Goal: Information Seeking & Learning: Learn about a topic

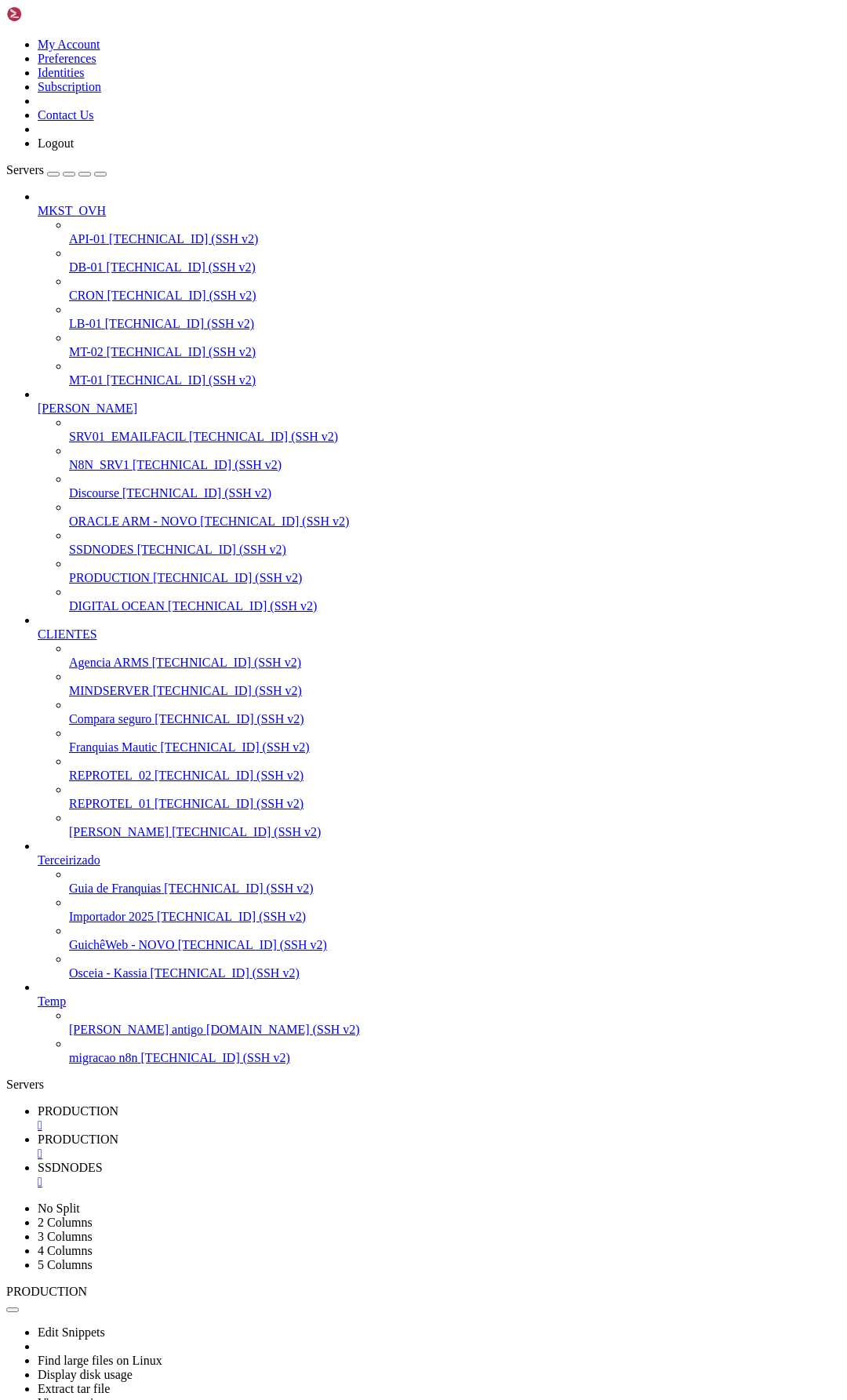
scroll to position [7932, 0]
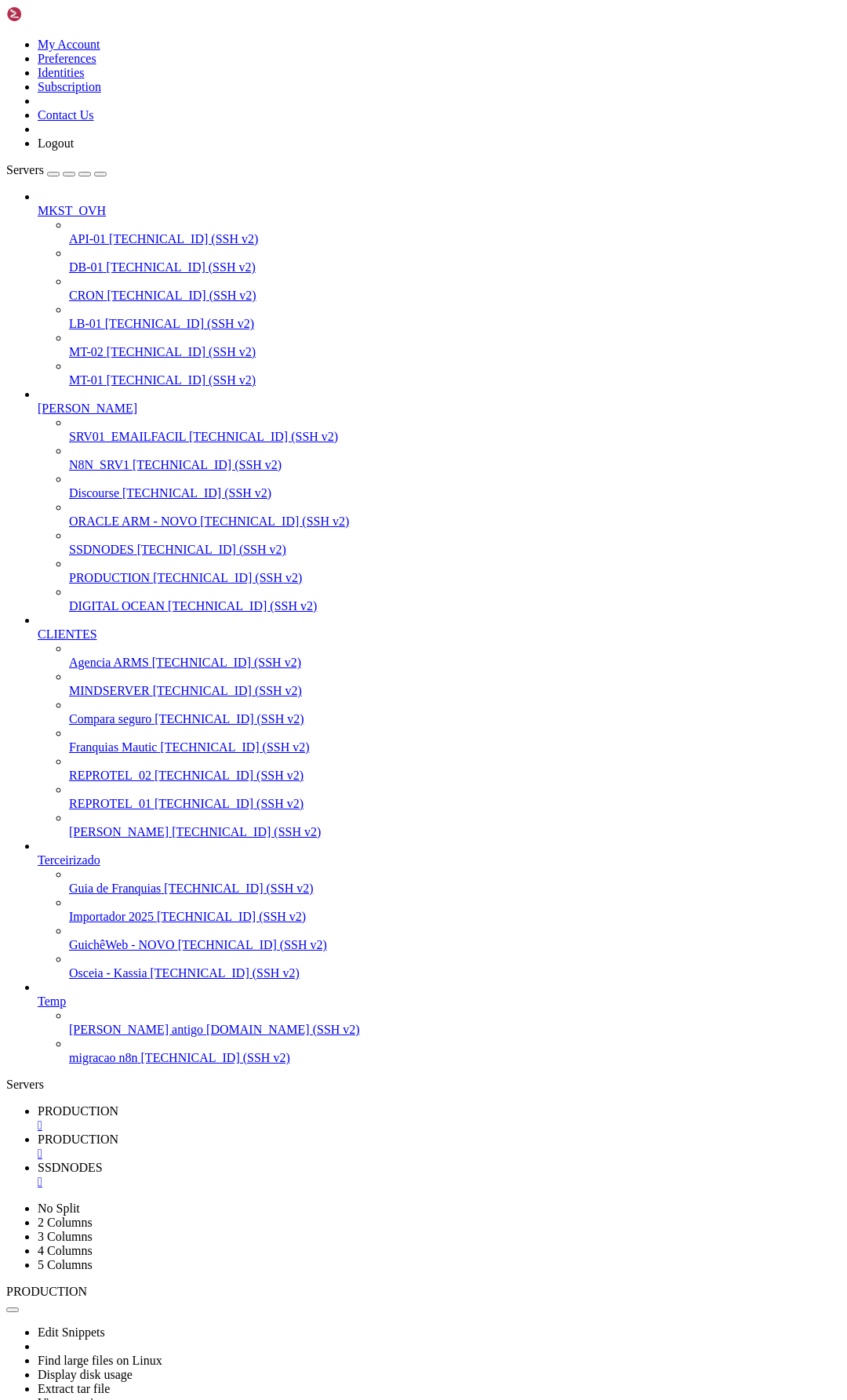
drag, startPoint x: 449, startPoint y: 2206, endPoint x: 14, endPoint y: 2175, distance: 436.1
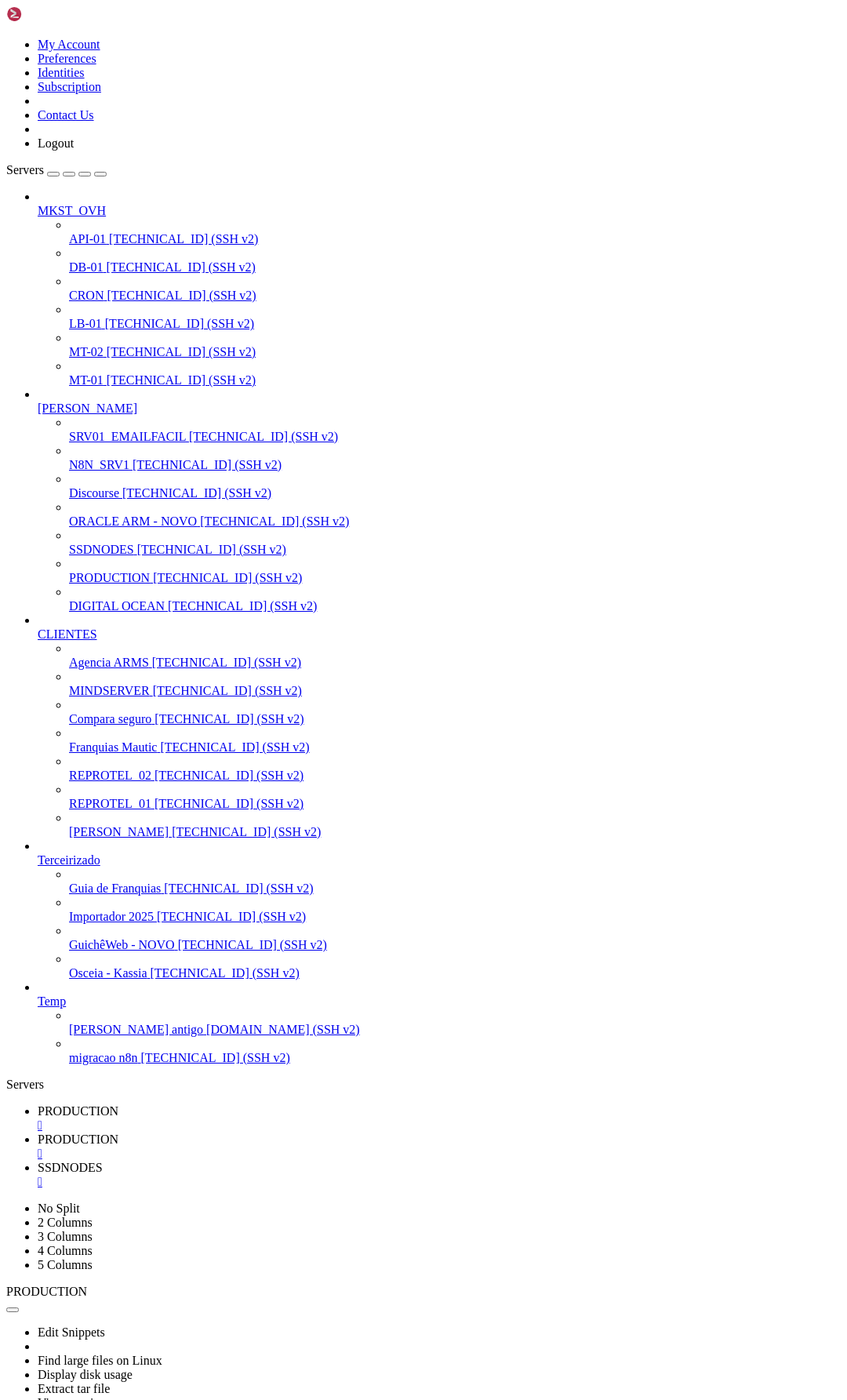
drag, startPoint x: 27, startPoint y: 1933, endPoint x: 443, endPoint y: 2312, distance: 562.8
drag, startPoint x: 229, startPoint y: 2213, endPoint x: 14, endPoint y: 2031, distance: 281.7
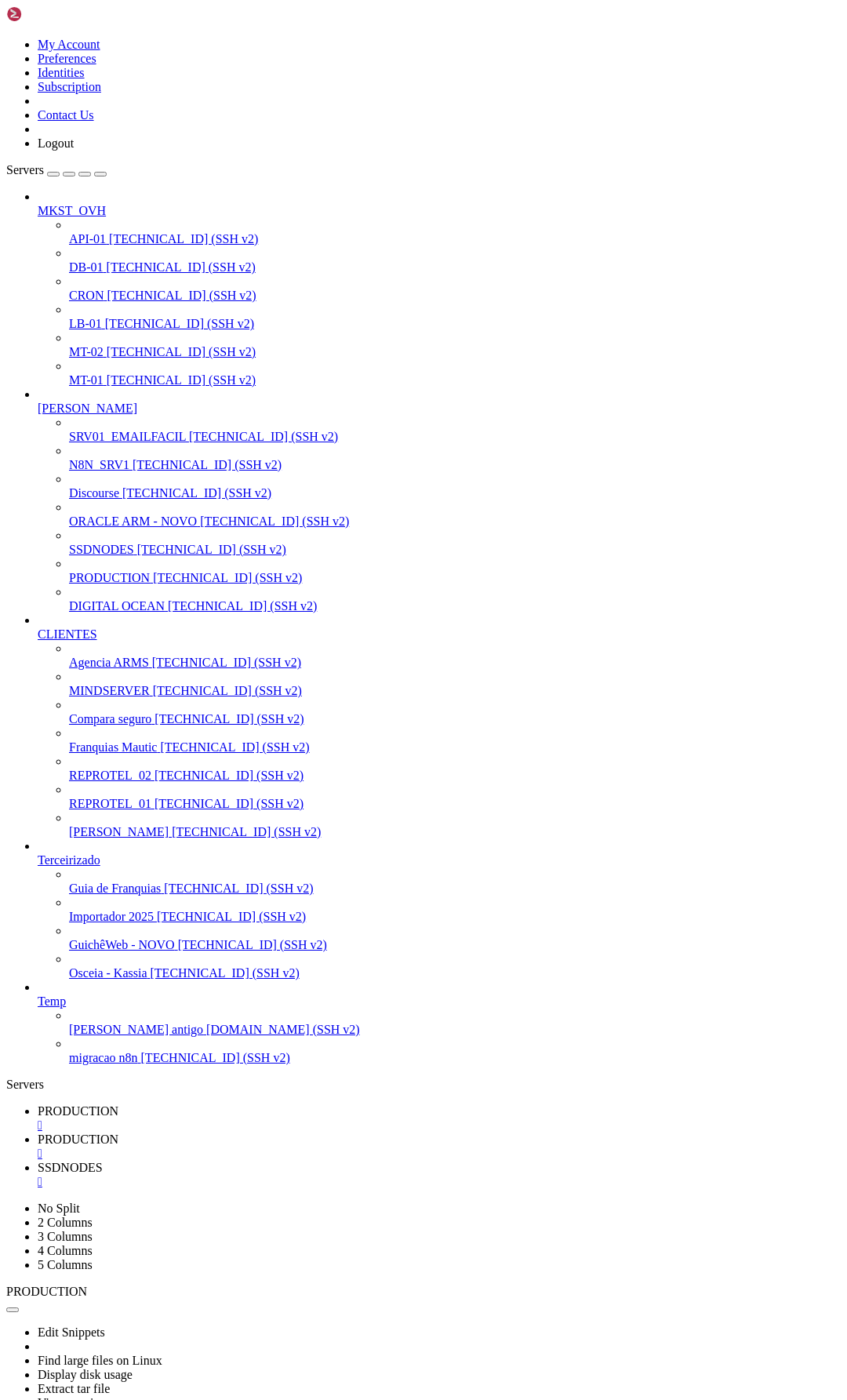
drag, startPoint x: 26, startPoint y: 2586, endPoint x: 465, endPoint y: 2899, distance: 539.2
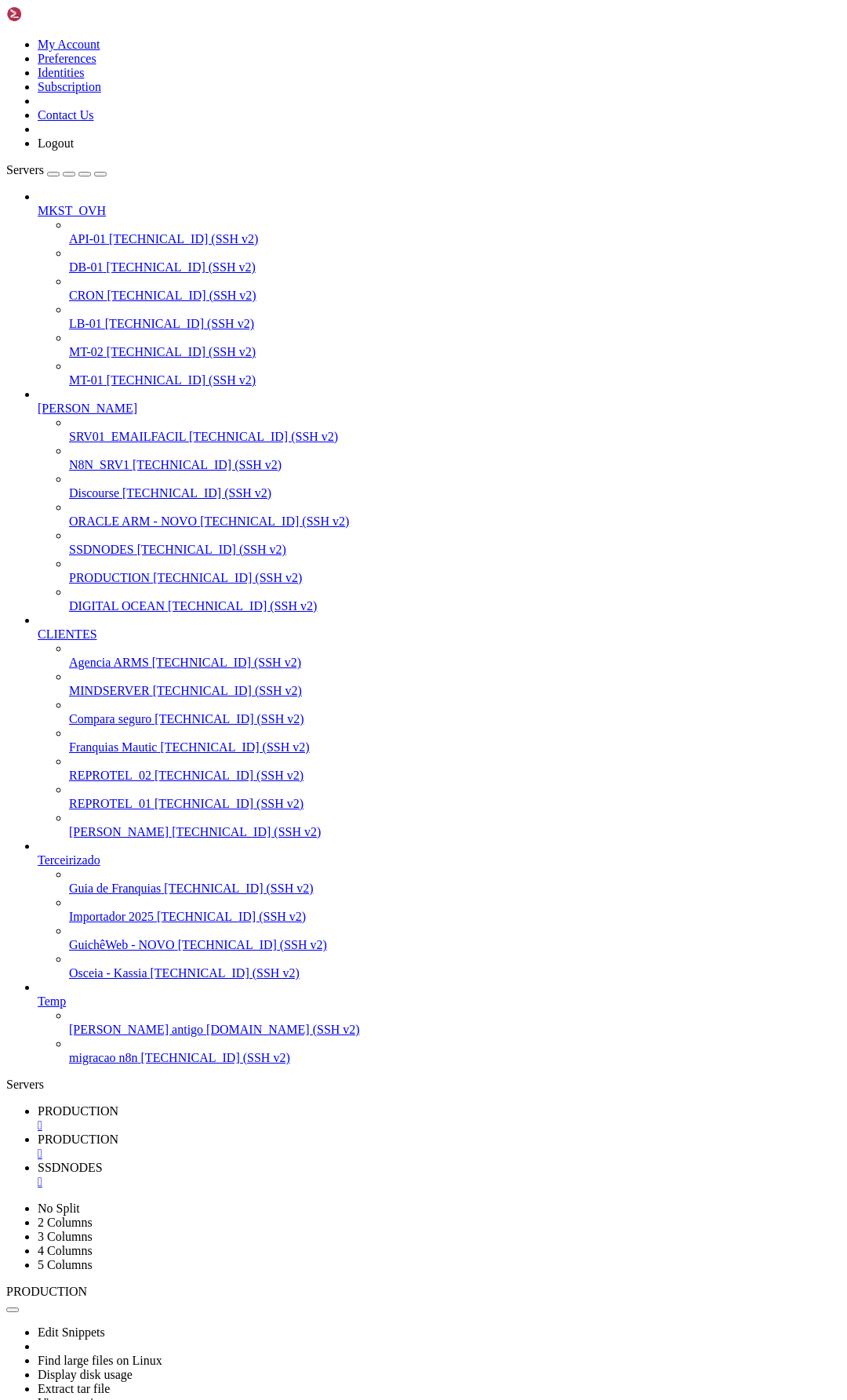
scroll to position [8586, 0]
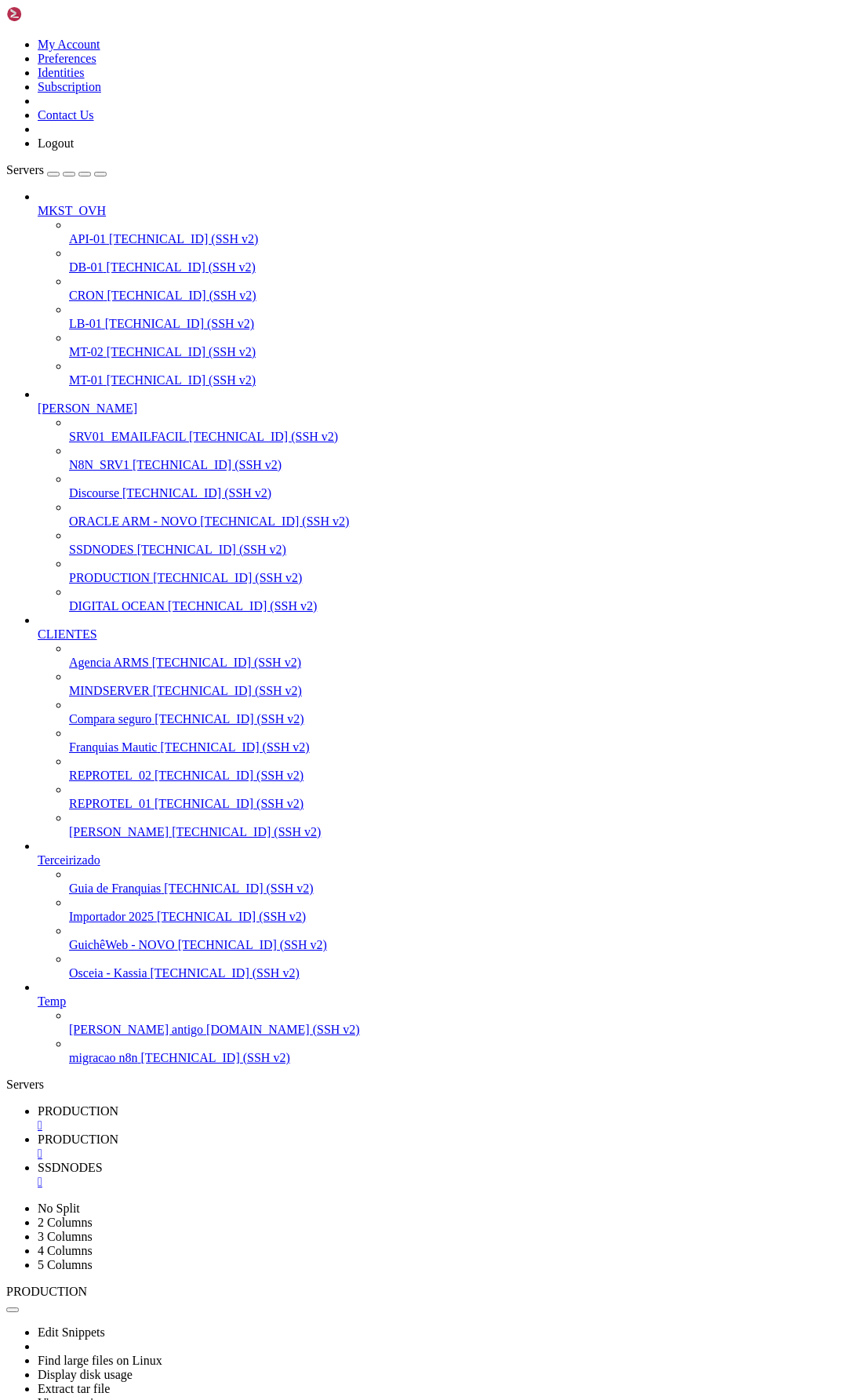
click at [119, 1104] on span "PRODUCTION" at bounding box center [77, 1111] width 81 height 14
click at [119, 1133] on span "PRODUCTION" at bounding box center [77, 1140] width 81 height 14
click at [119, 1104] on span "PRODUCTION" at bounding box center [77, 1111] width 81 height 14
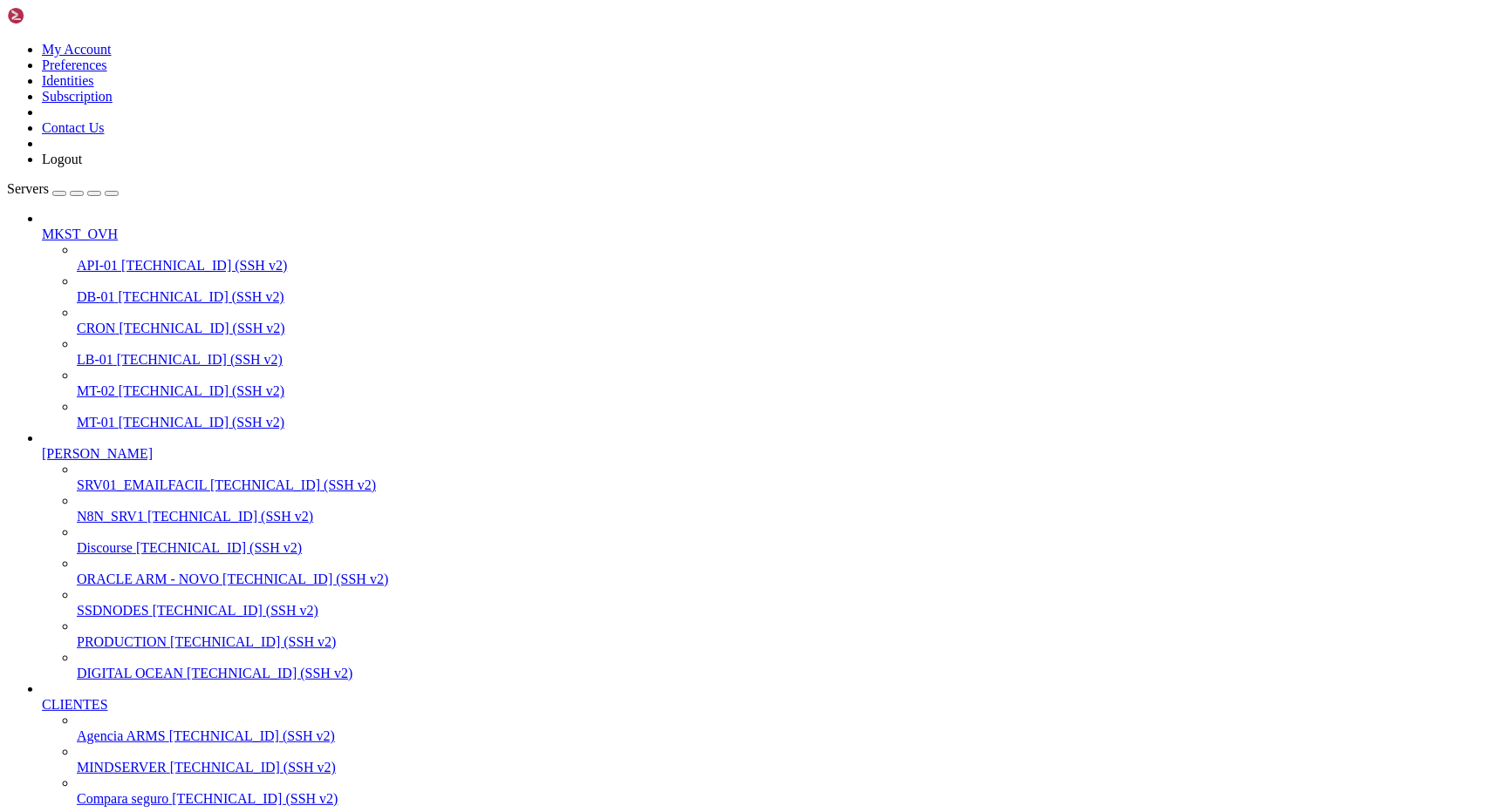
scroll to position [32853, 0]
drag, startPoint x: 29, startPoint y: 1790, endPoint x: 253, endPoint y: 1785, distance: 224.1
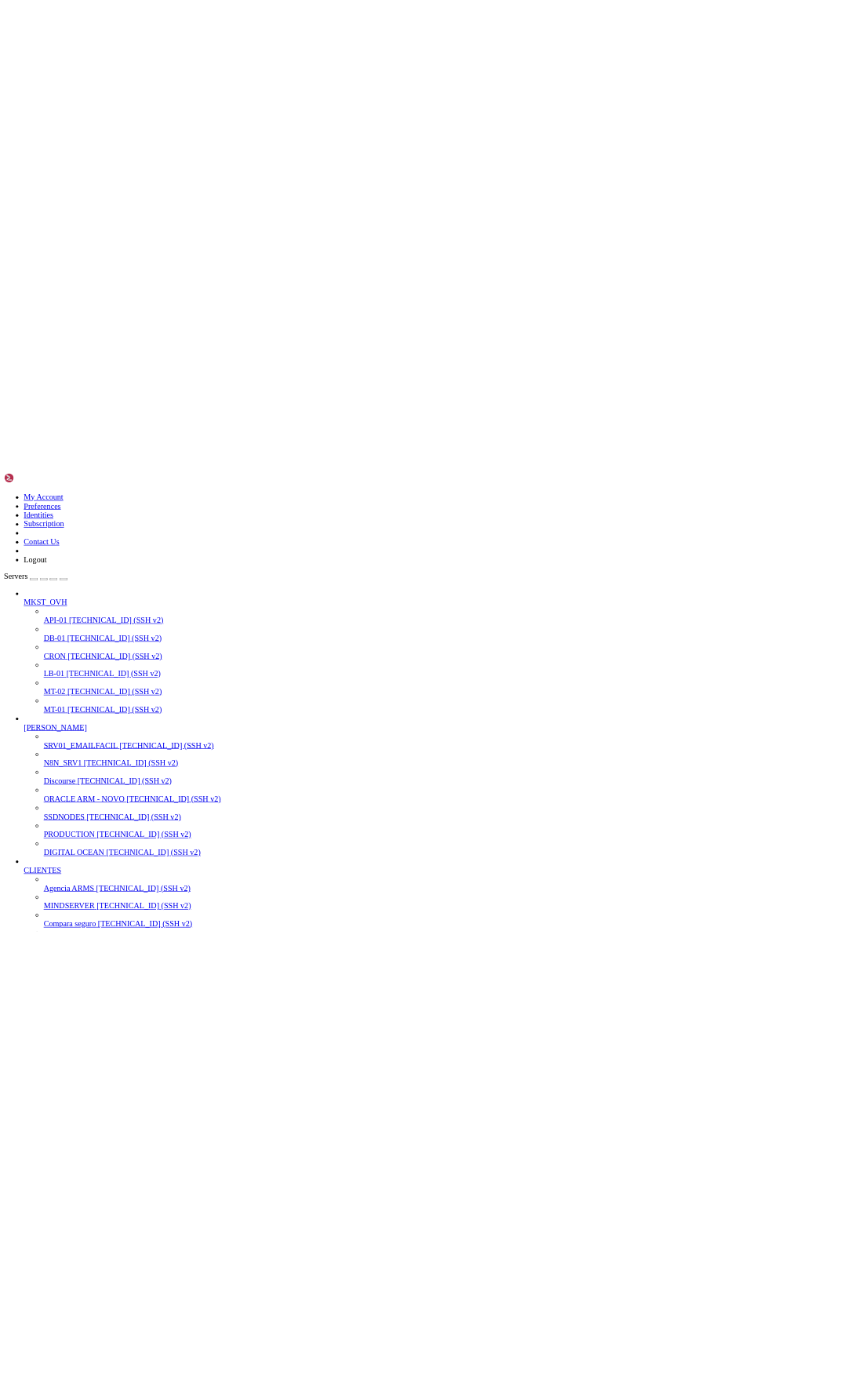
scroll to position [866, 0]
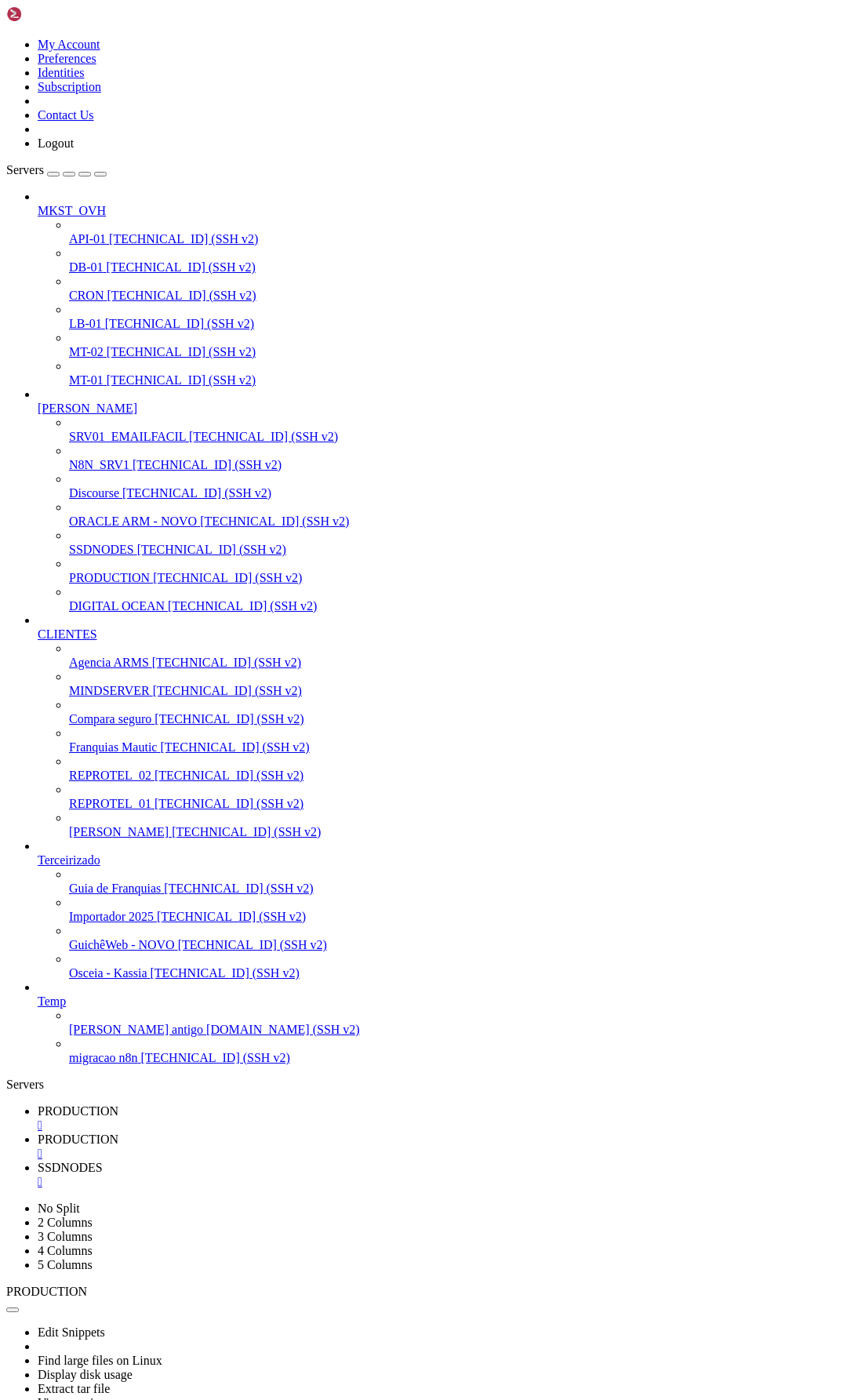
scroll to position [81804, 0]
drag, startPoint x: 244, startPoint y: 5, endPoint x: 244, endPoint y: 14, distance: 9.0
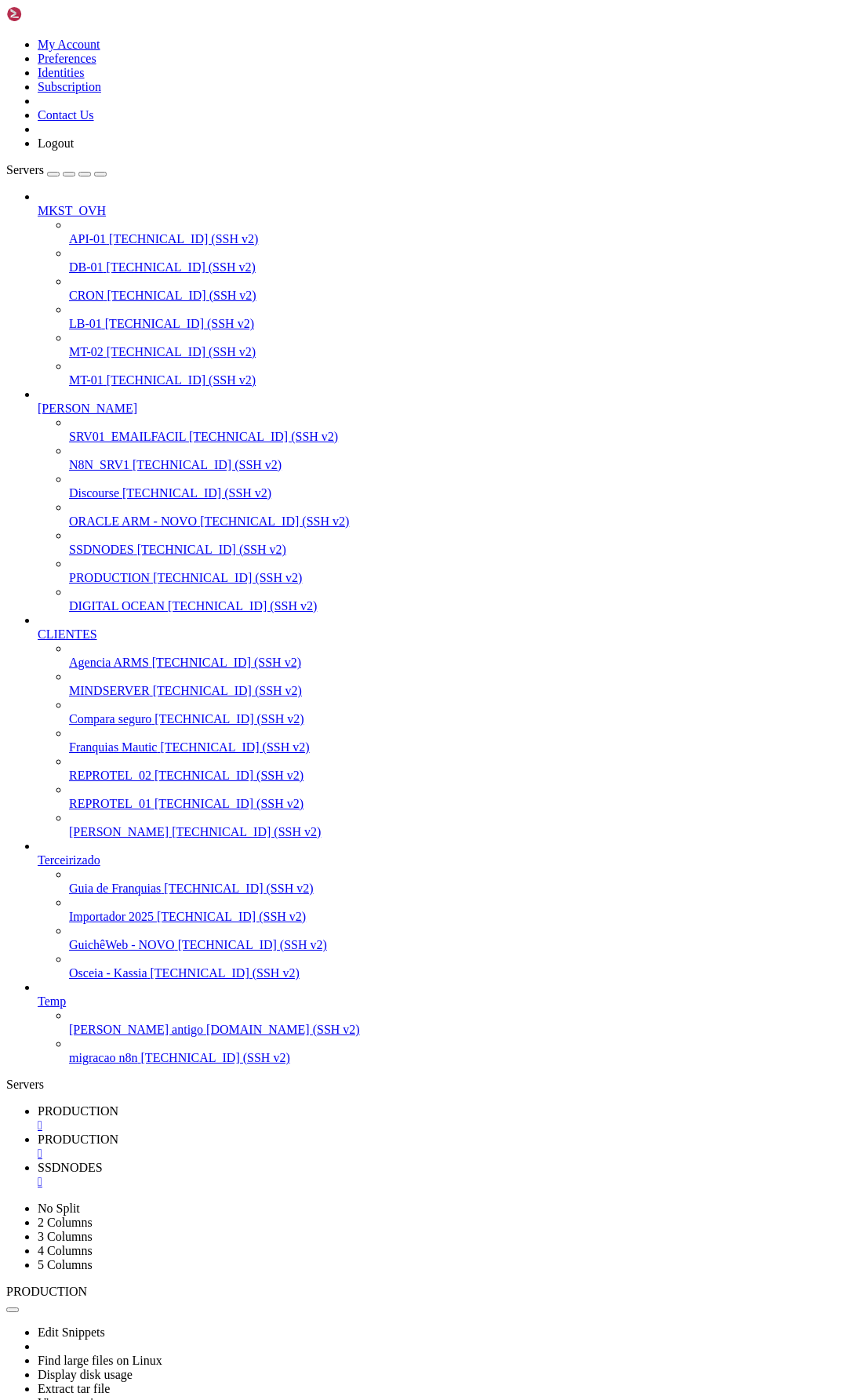
click at [244, 1104] on link "PRODUCTION " at bounding box center [439, 1117] width 803 height 28
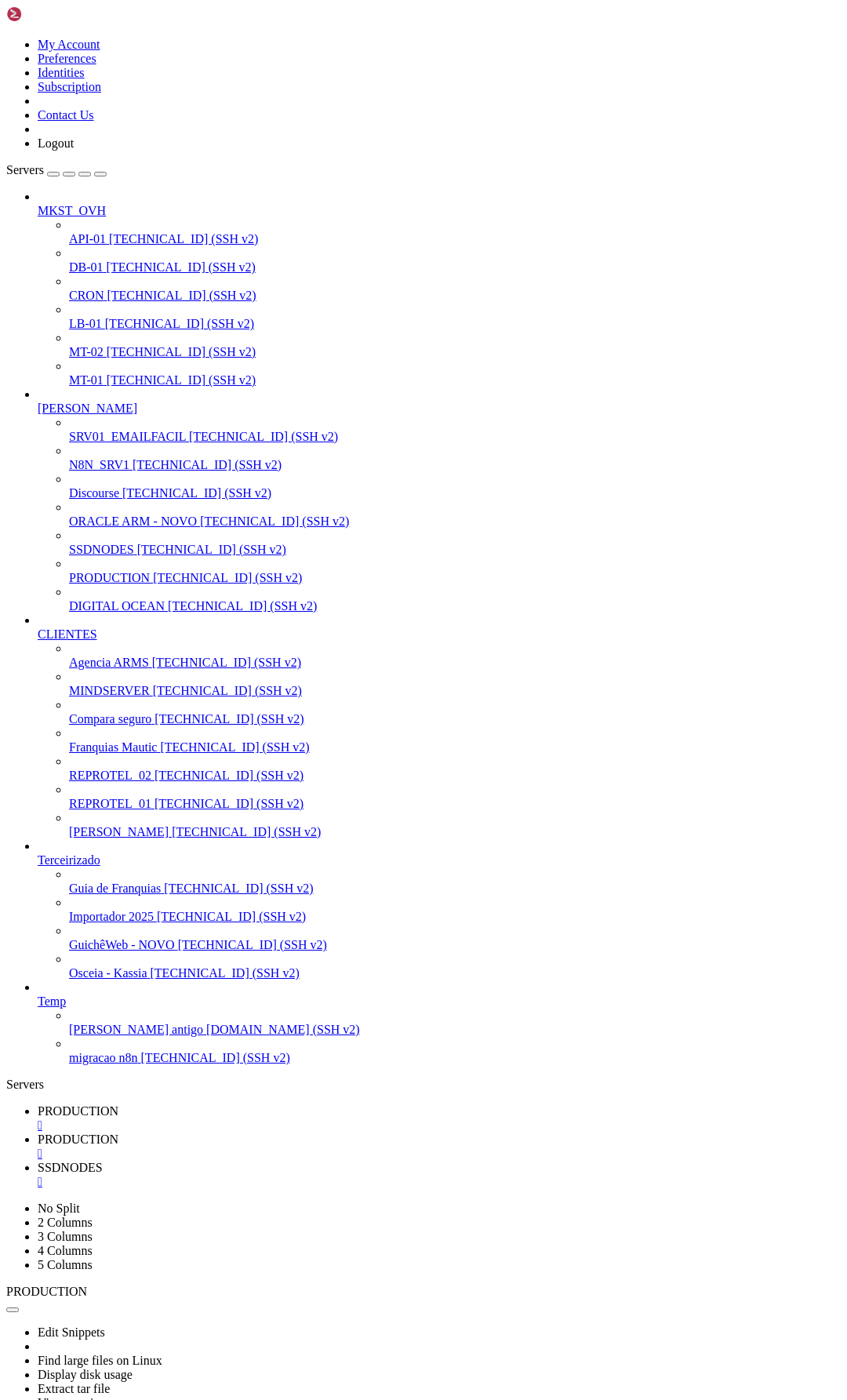
drag, startPoint x: 41, startPoint y: 2383, endPoint x: 359, endPoint y: 2428, distance: 321.2
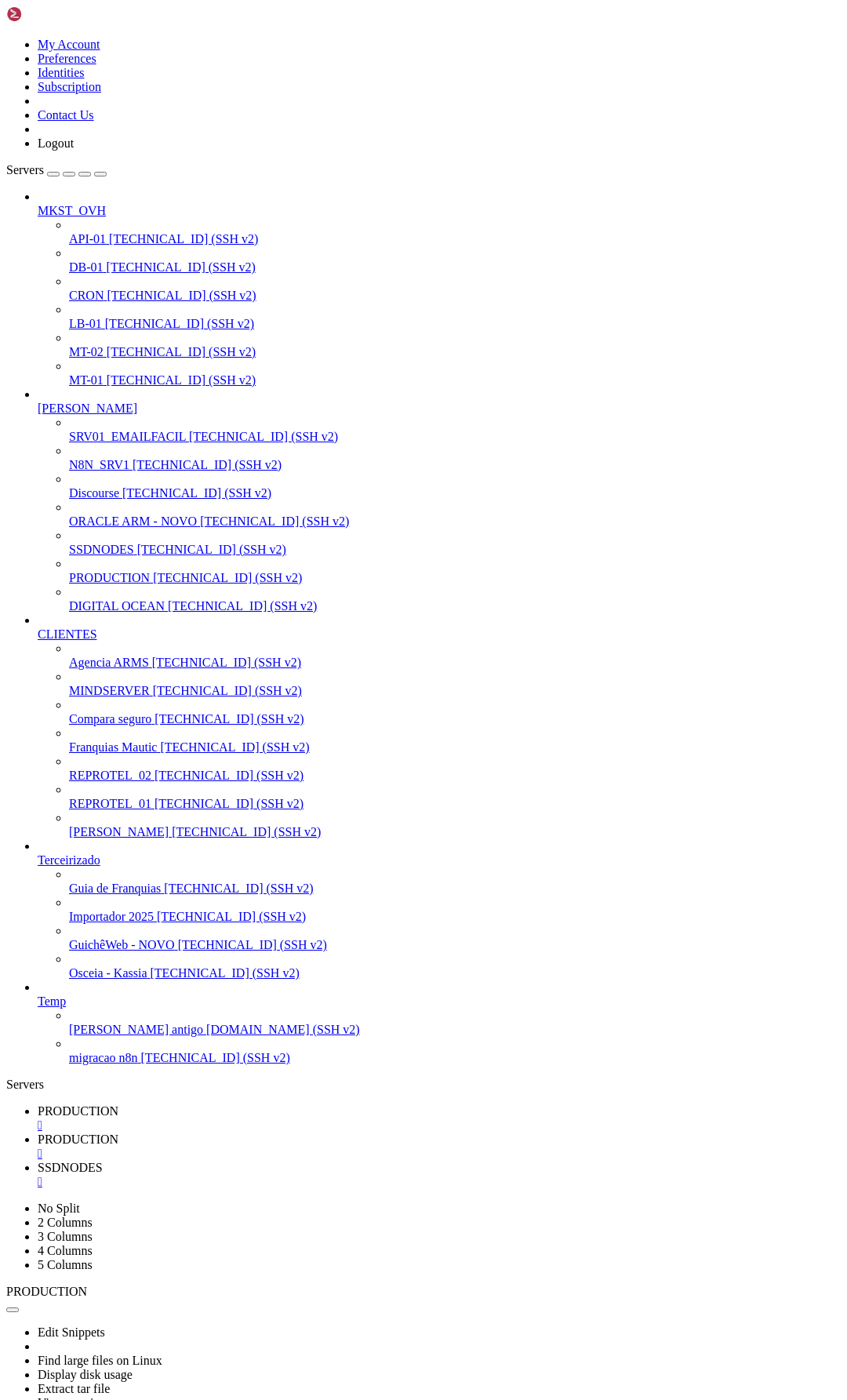
drag, startPoint x: 37, startPoint y: 2411, endPoint x: 513, endPoint y: 2472, distance: 479.9
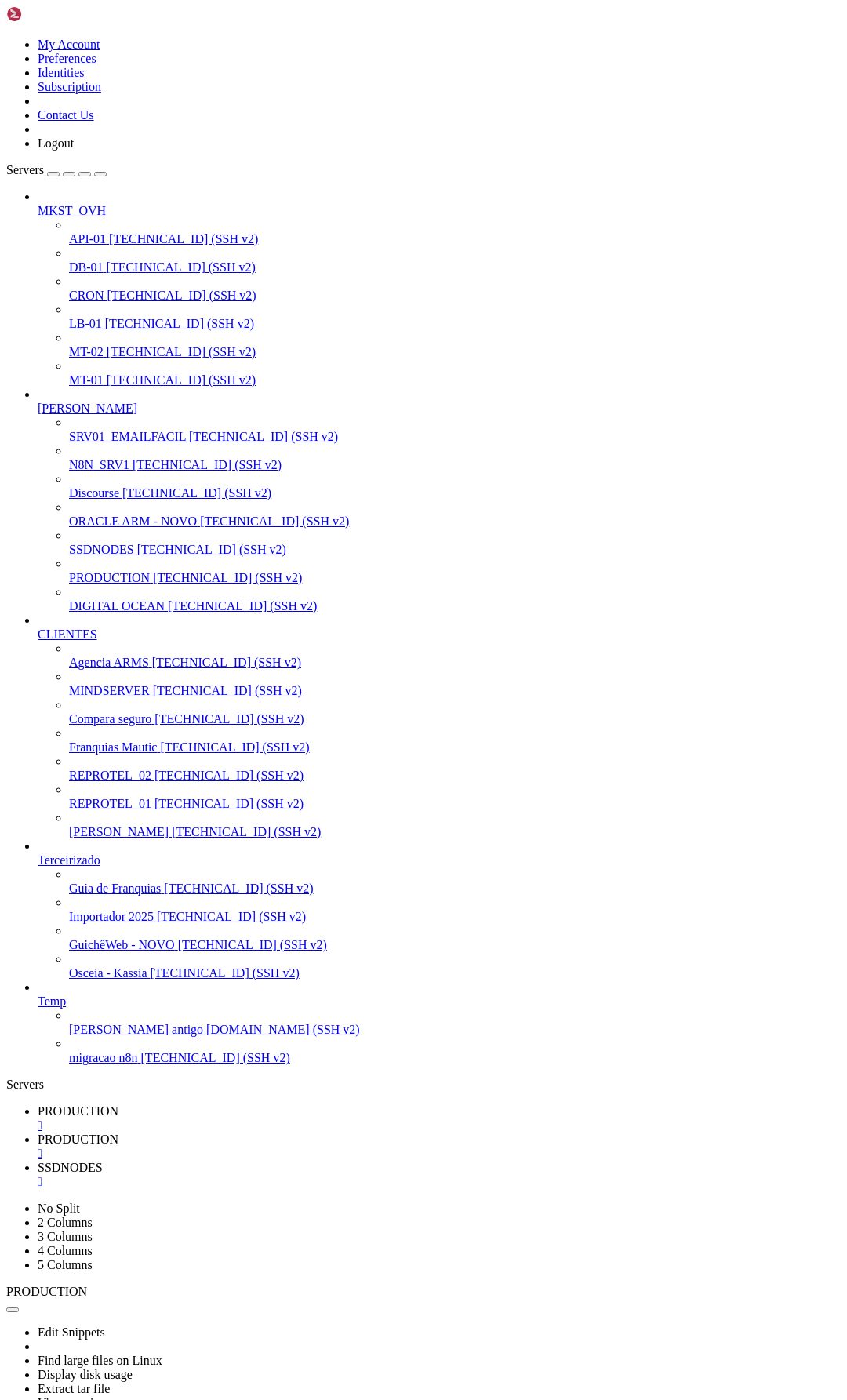
drag, startPoint x: 39, startPoint y: 2037, endPoint x: 515, endPoint y: 2075, distance: 477.5
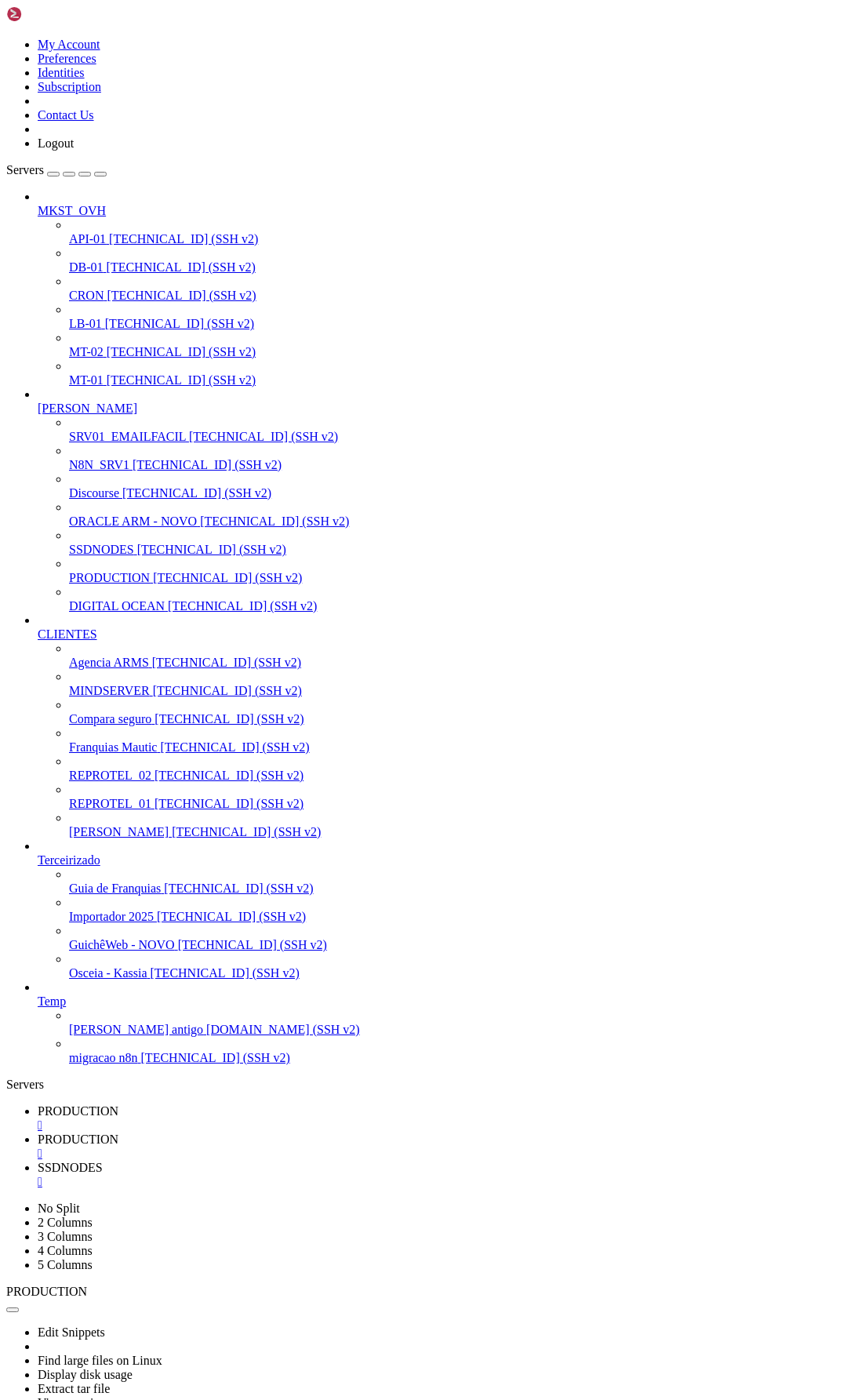
click at [119, 1133] on span "PRODUCTION" at bounding box center [77, 1140] width 81 height 14
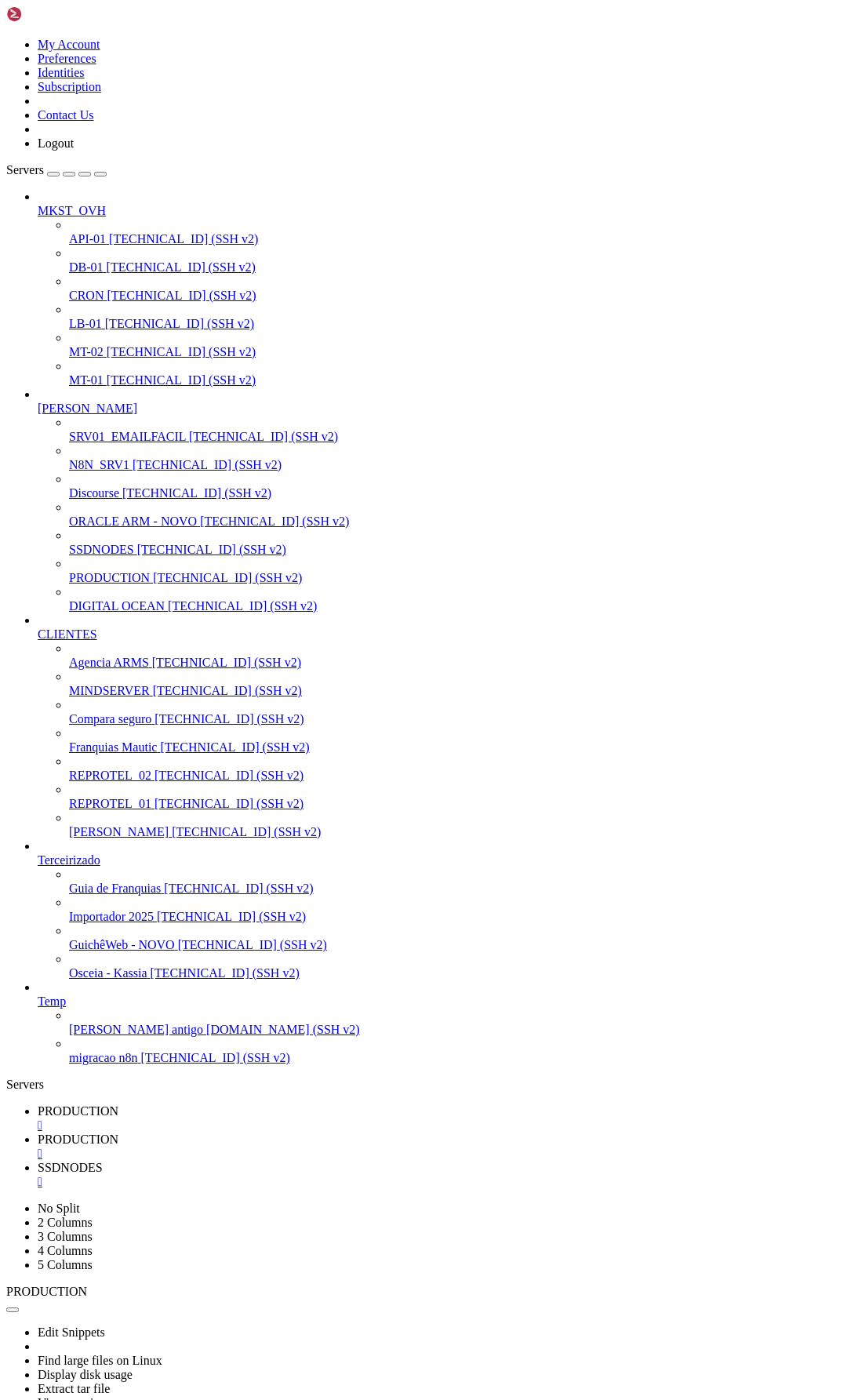
click at [246, 1104] on link "PRODUCTION " at bounding box center [439, 1117] width 803 height 28
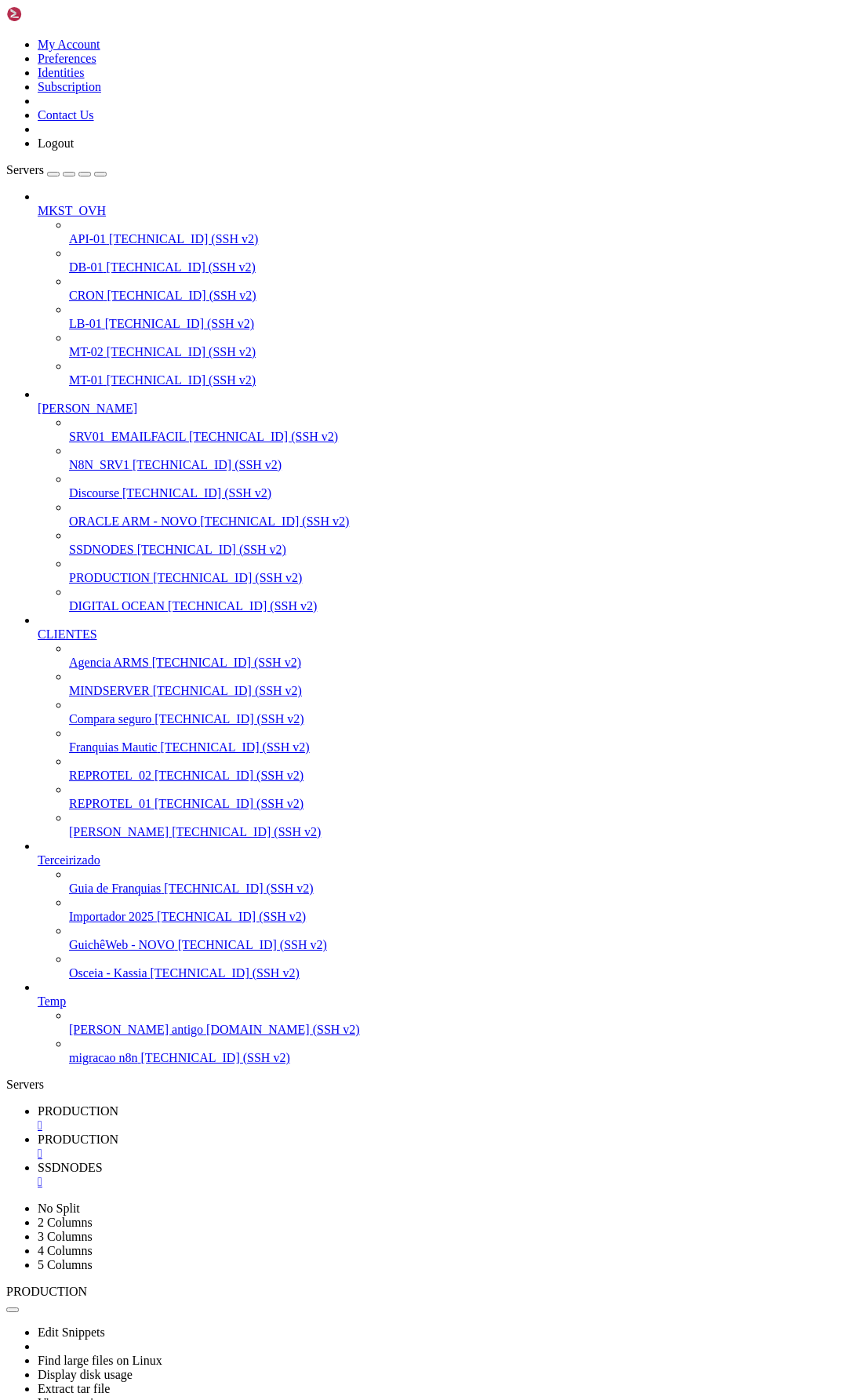
drag, startPoint x: 138, startPoint y: 2209, endPoint x: 341, endPoint y: 2407, distance: 283.6
drag, startPoint x: 30, startPoint y: 2478, endPoint x: 342, endPoint y: 2484, distance: 312.1
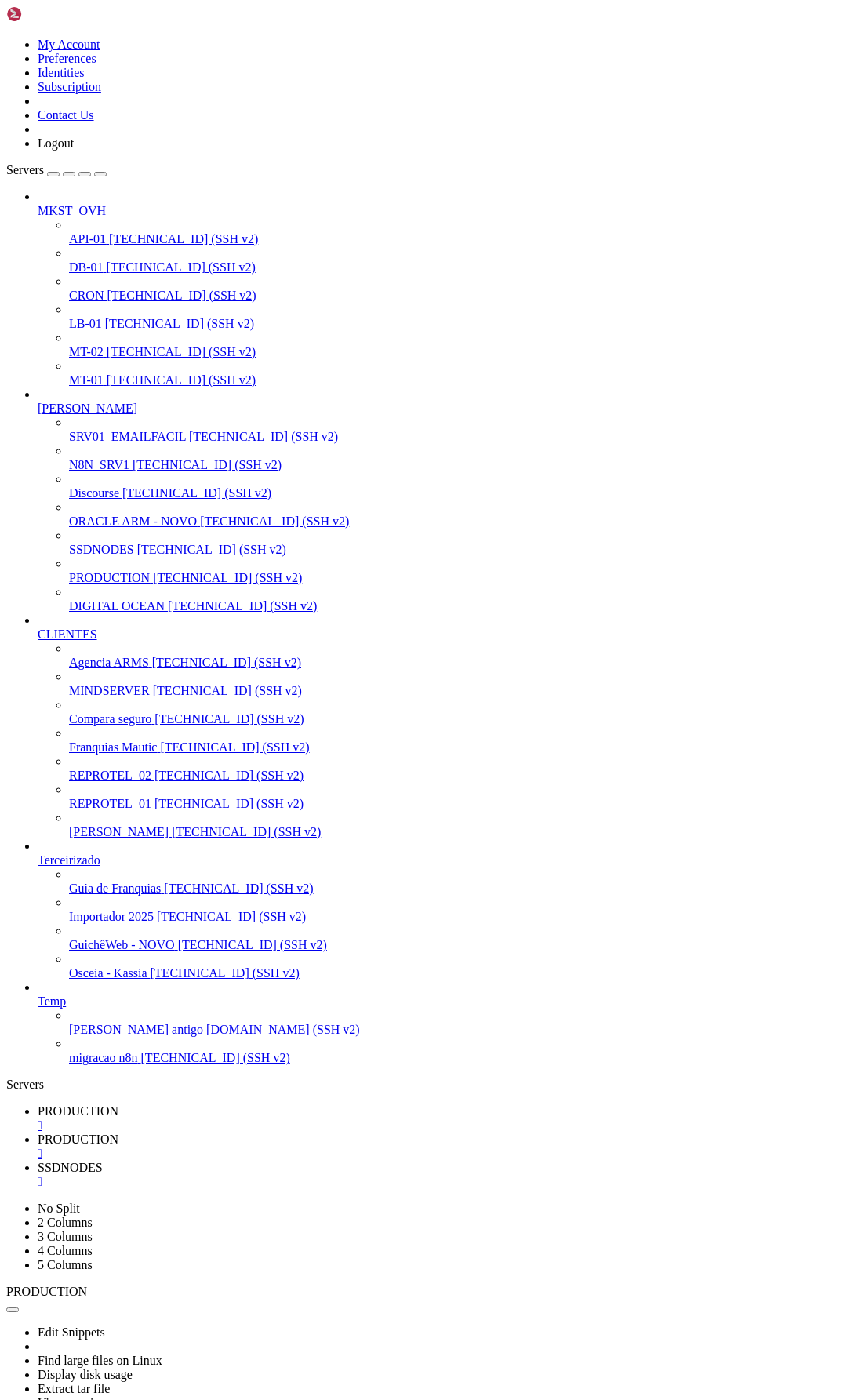
click at [119, 1133] on span "PRODUCTION" at bounding box center [77, 1140] width 81 height 14
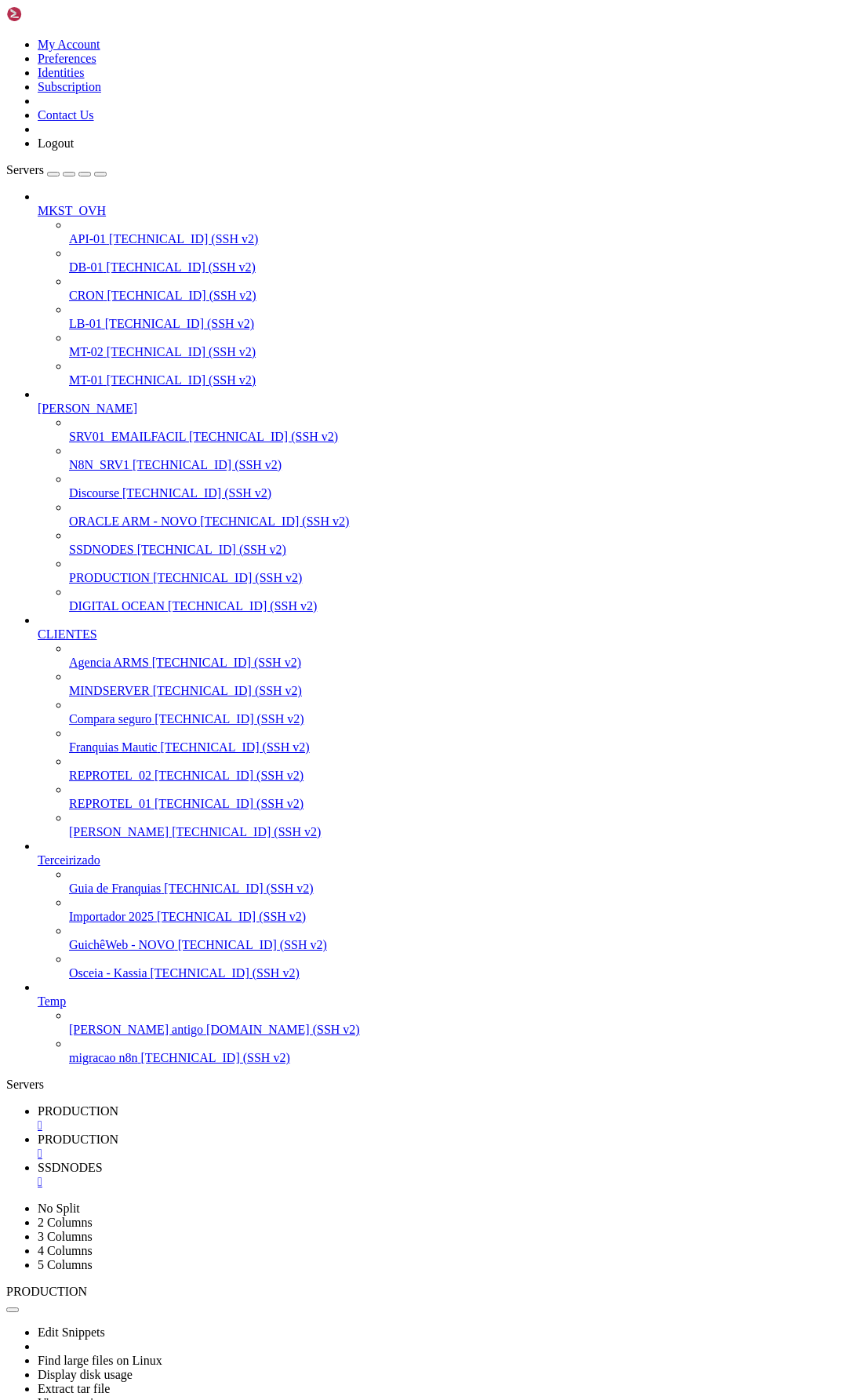
scroll to position [16265, 0]
click at [119, 1104] on span "PRODUCTION" at bounding box center [77, 1111] width 81 height 14
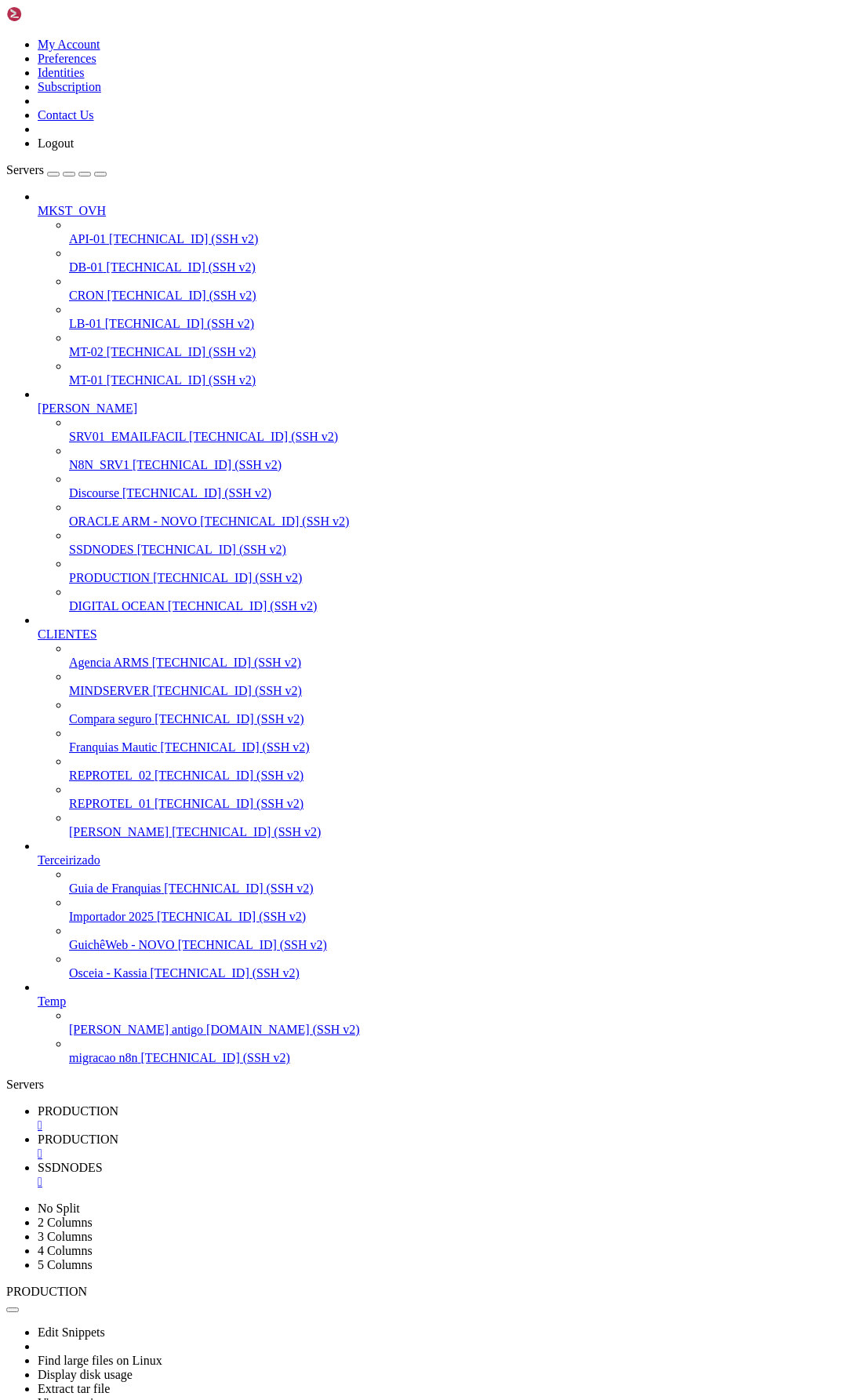
scroll to position [21904, 0]
drag, startPoint x: 48, startPoint y: 1889, endPoint x: 323, endPoint y: 1890, distance: 275.0
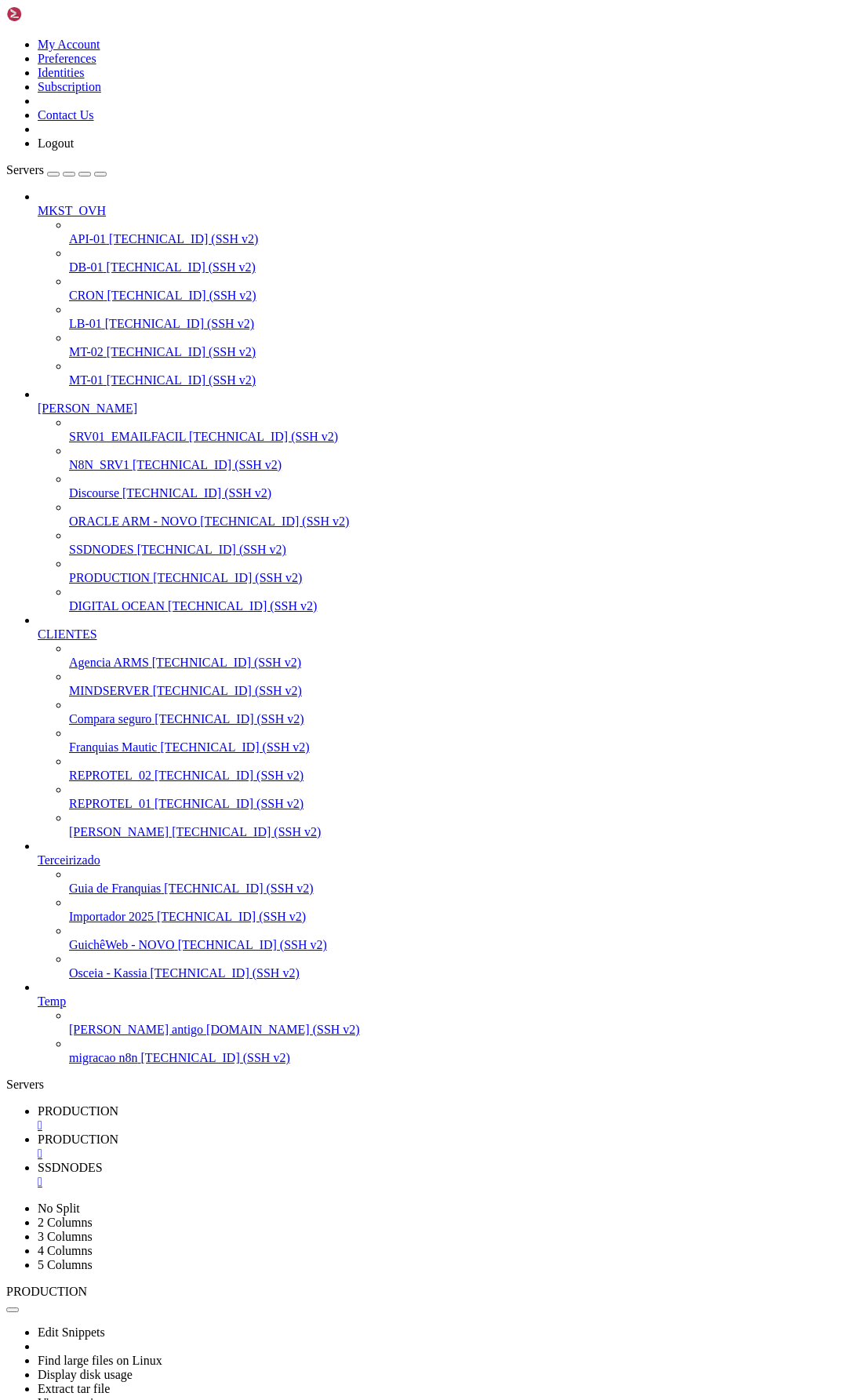
drag, startPoint x: 21, startPoint y: 1944, endPoint x: 402, endPoint y: 2229, distance: 475.8
drag, startPoint x: 25, startPoint y: 2019, endPoint x: 309, endPoint y: 2243, distance: 361.7
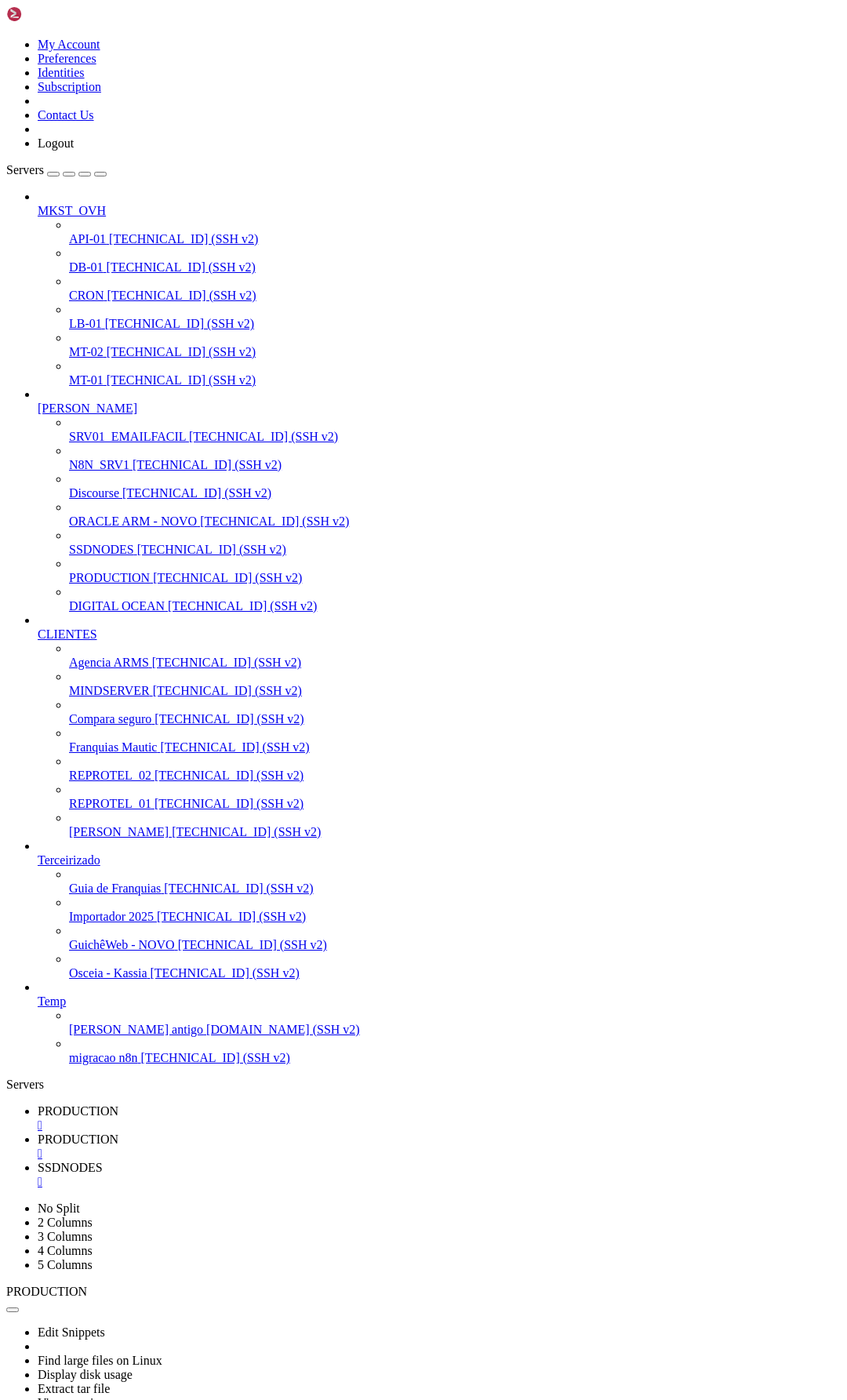
drag, startPoint x: 48, startPoint y: 2254, endPoint x: 15, endPoint y: 2014, distance: 242.3
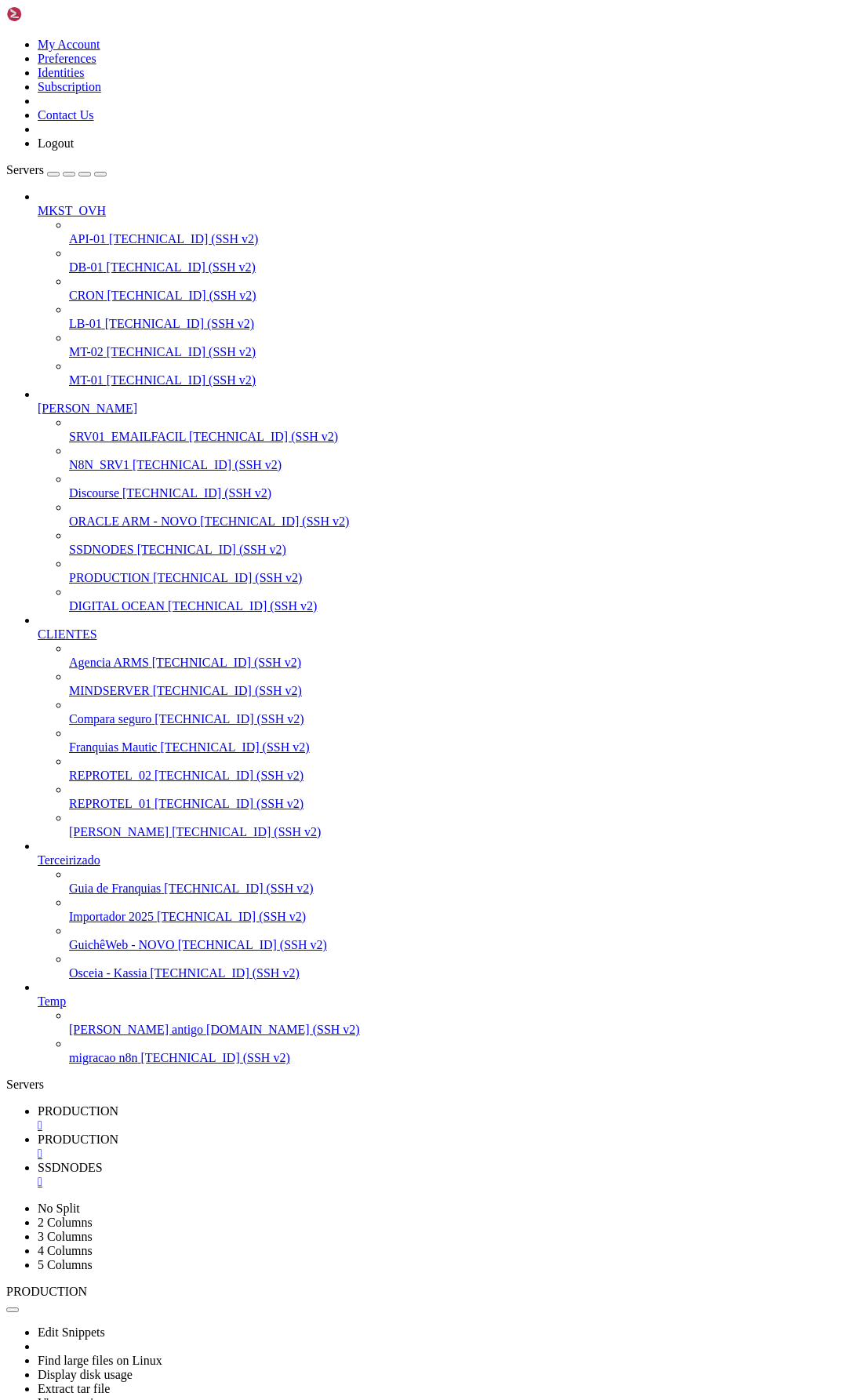
drag, startPoint x: 20, startPoint y: 1878, endPoint x: 574, endPoint y: 2080, distance: 589.7
drag, startPoint x: 39, startPoint y: 1892, endPoint x: 429, endPoint y: 2285, distance: 553.7
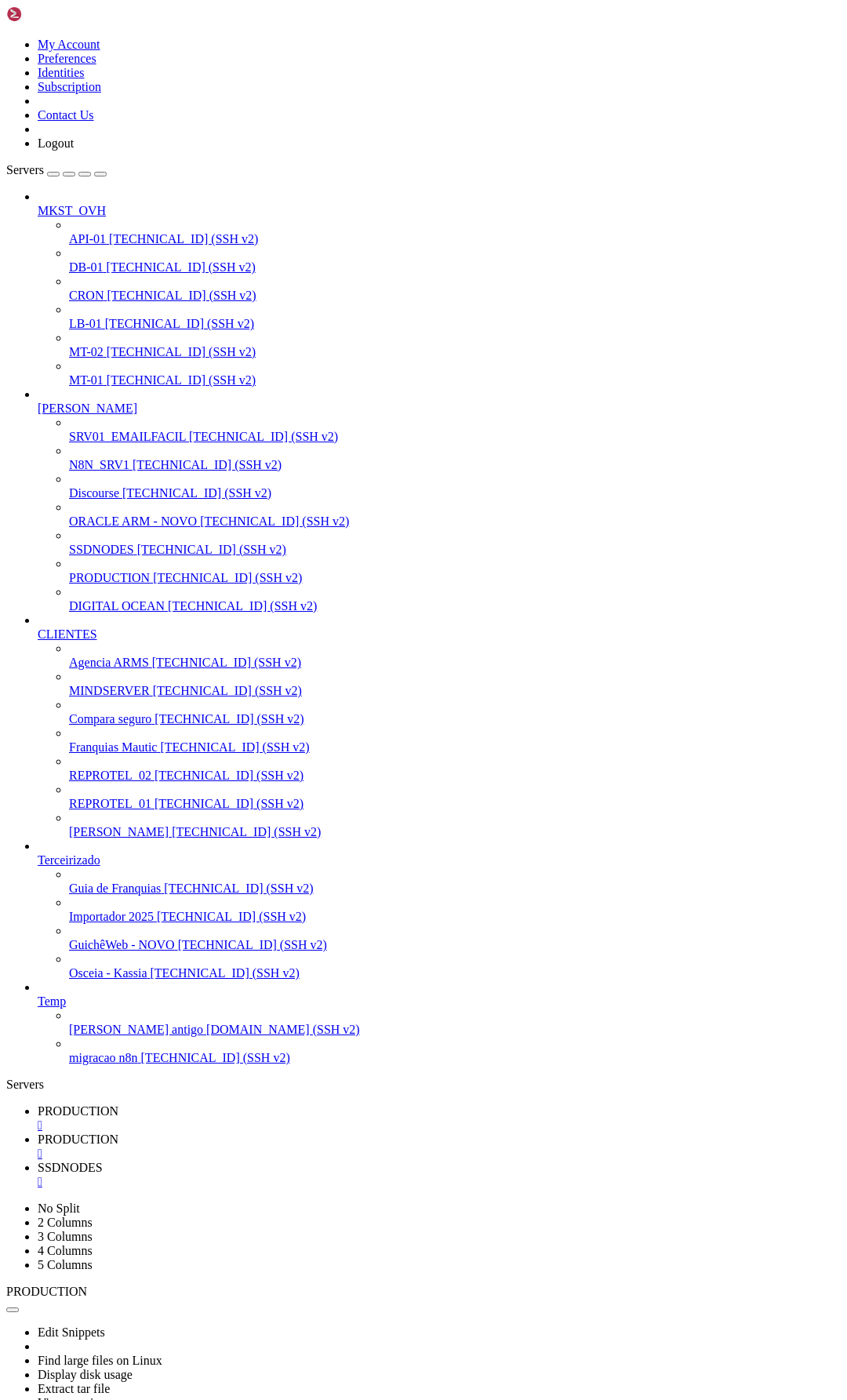
drag, startPoint x: 12, startPoint y: 2035, endPoint x: 481, endPoint y: 2337, distance: 557.8
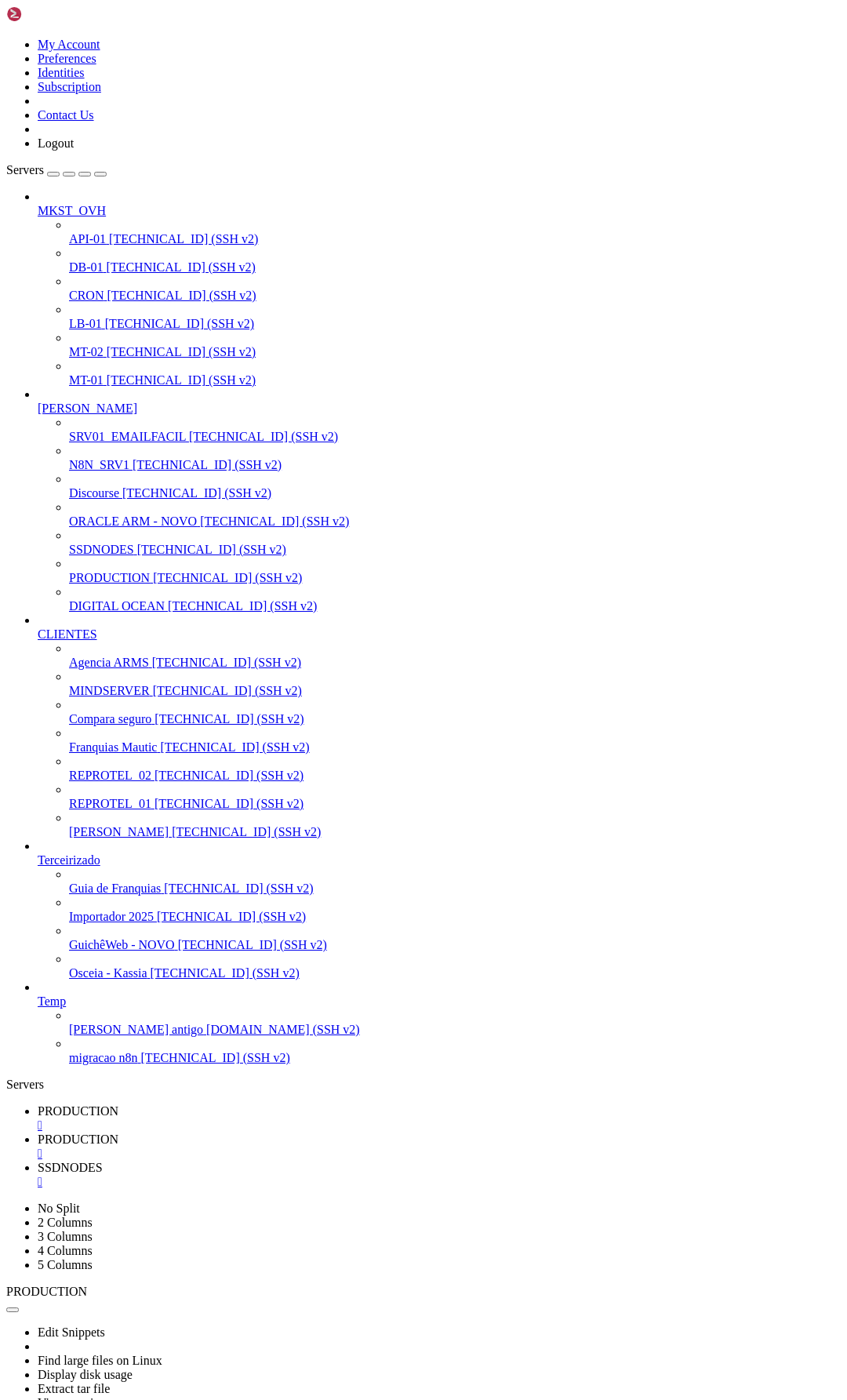
drag, startPoint x: 19, startPoint y: 1993, endPoint x: 373, endPoint y: 2232, distance: 427.1
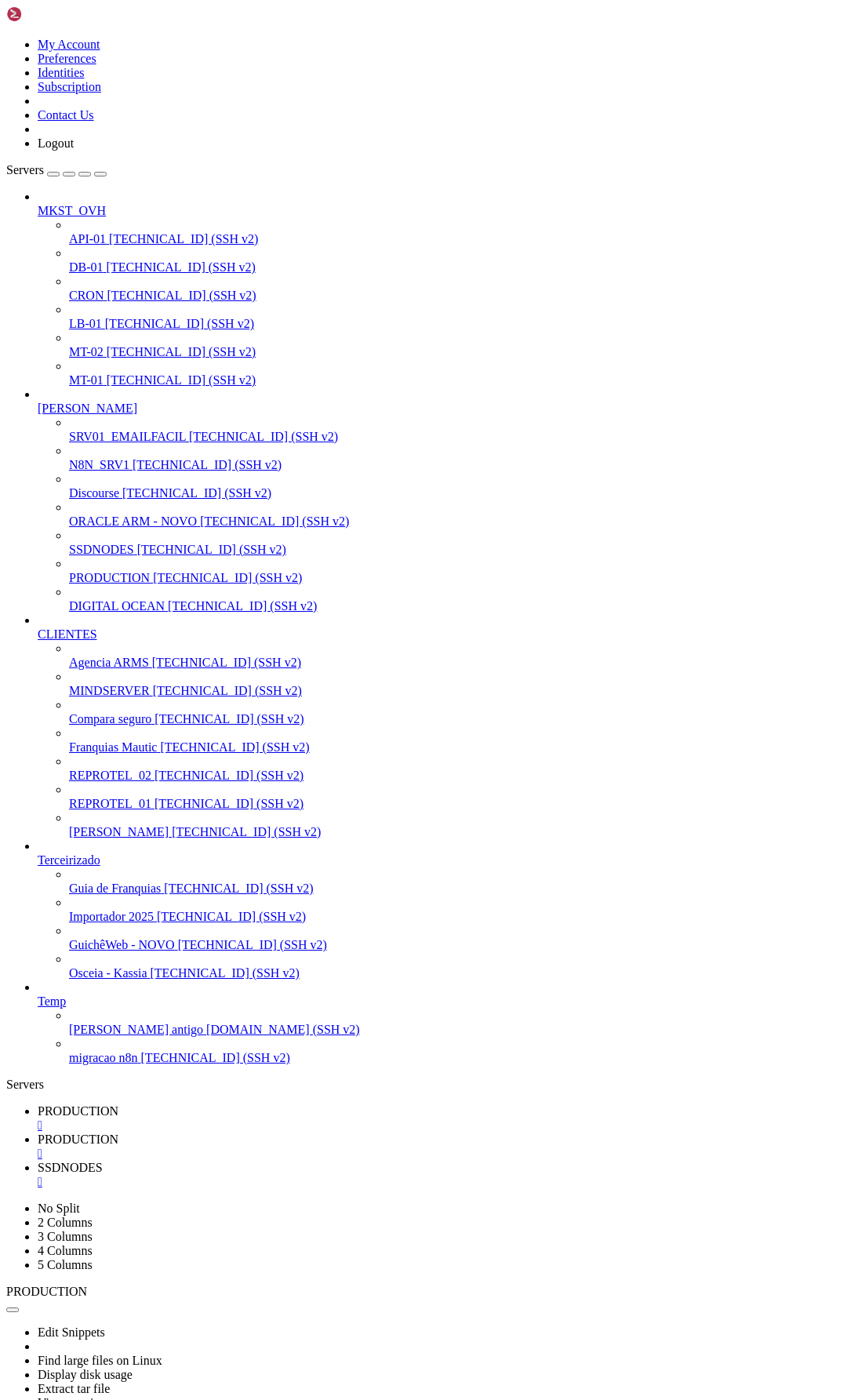
drag, startPoint x: 15, startPoint y: 2020, endPoint x: 582, endPoint y: 2215, distance: 599.6
drag, startPoint x: 23, startPoint y: 1996, endPoint x: 579, endPoint y: 2218, distance: 598.7
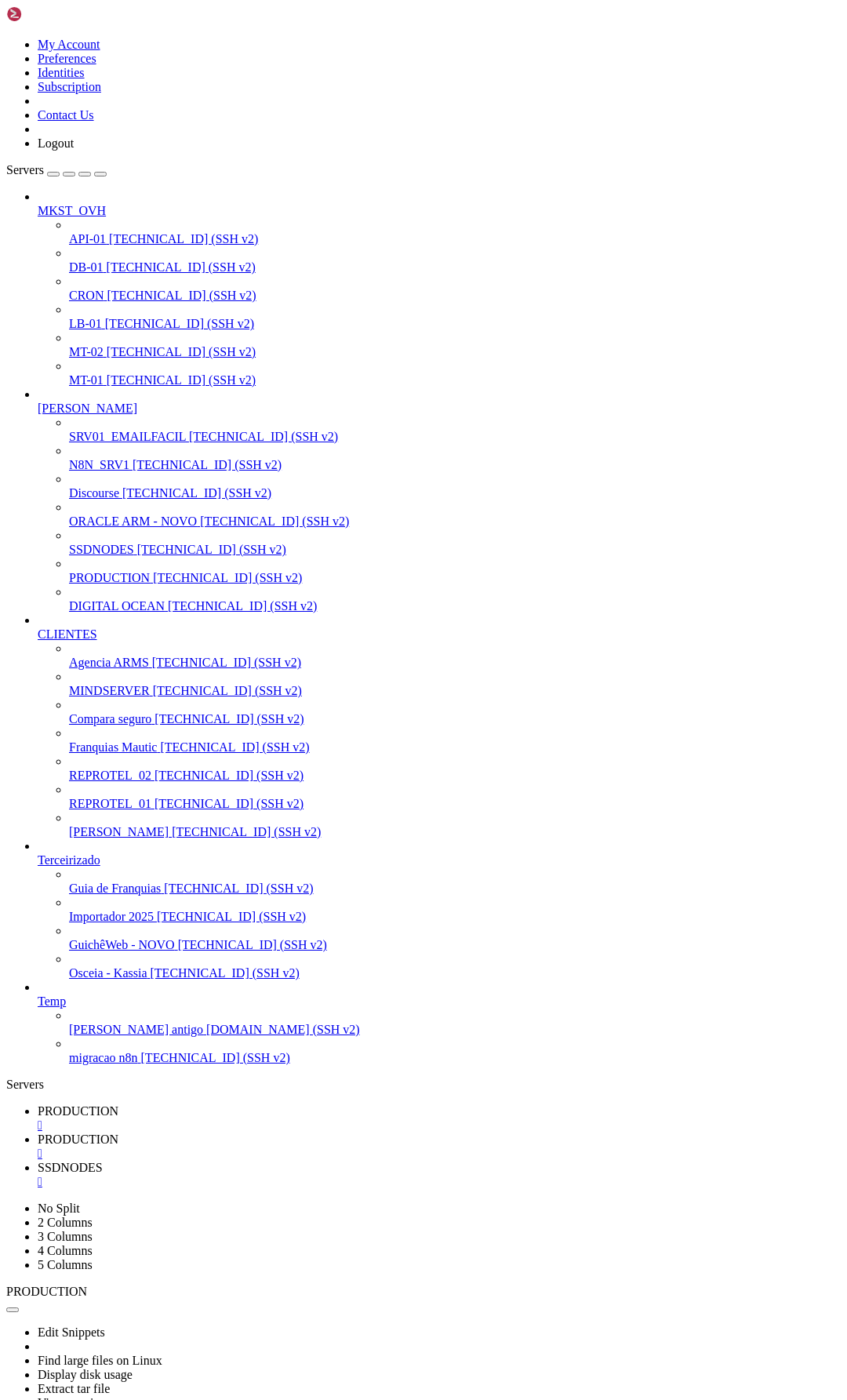
drag, startPoint x: 19, startPoint y: 1915, endPoint x: 424, endPoint y: 2181, distance: 484.5
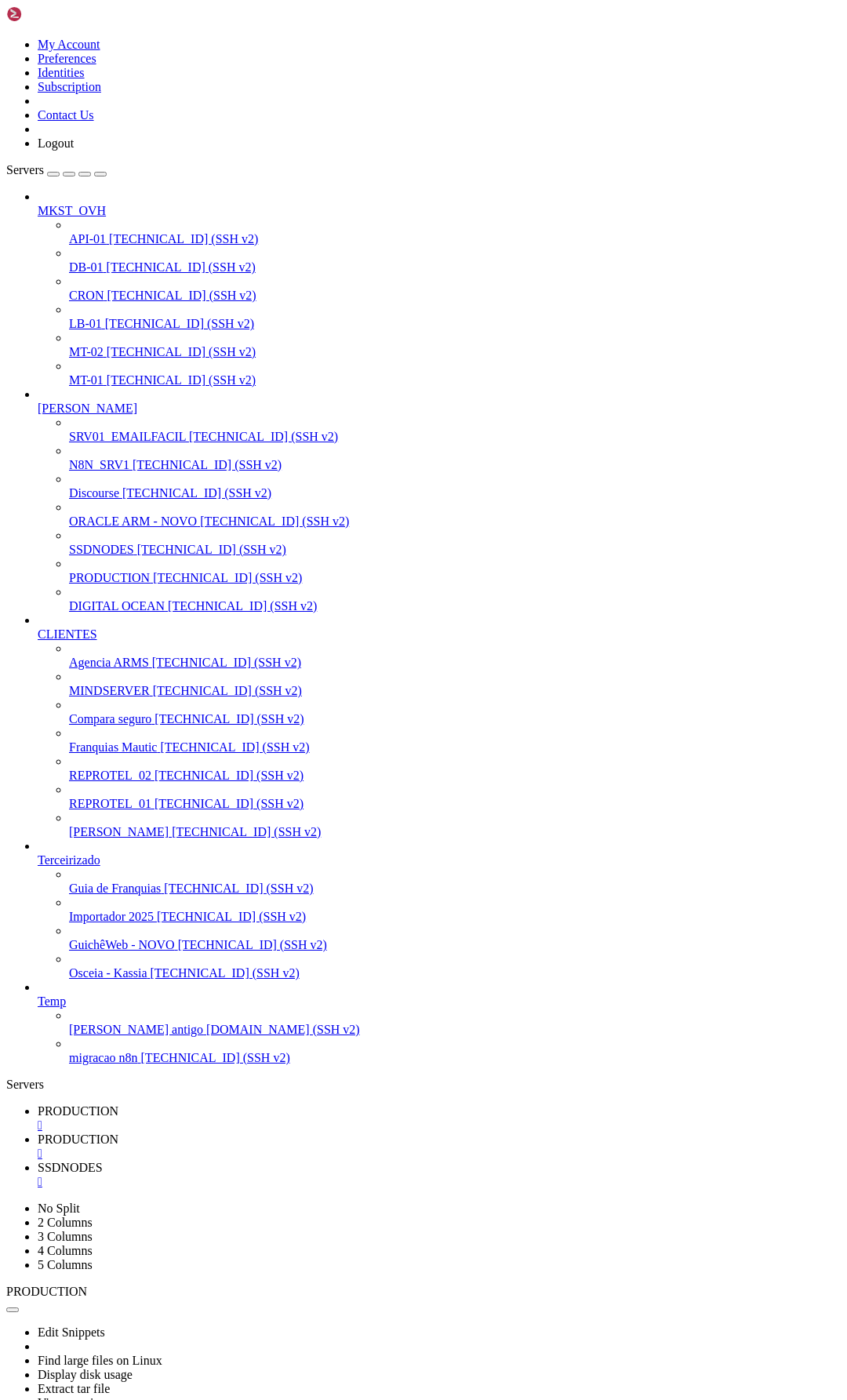
drag, startPoint x: 26, startPoint y: 1973, endPoint x: 505, endPoint y: 2355, distance: 612.7
drag, startPoint x: 20, startPoint y: 2571, endPoint x: 575, endPoint y: 2629, distance: 558.0
